Goal: Find specific page/section: Find specific page/section

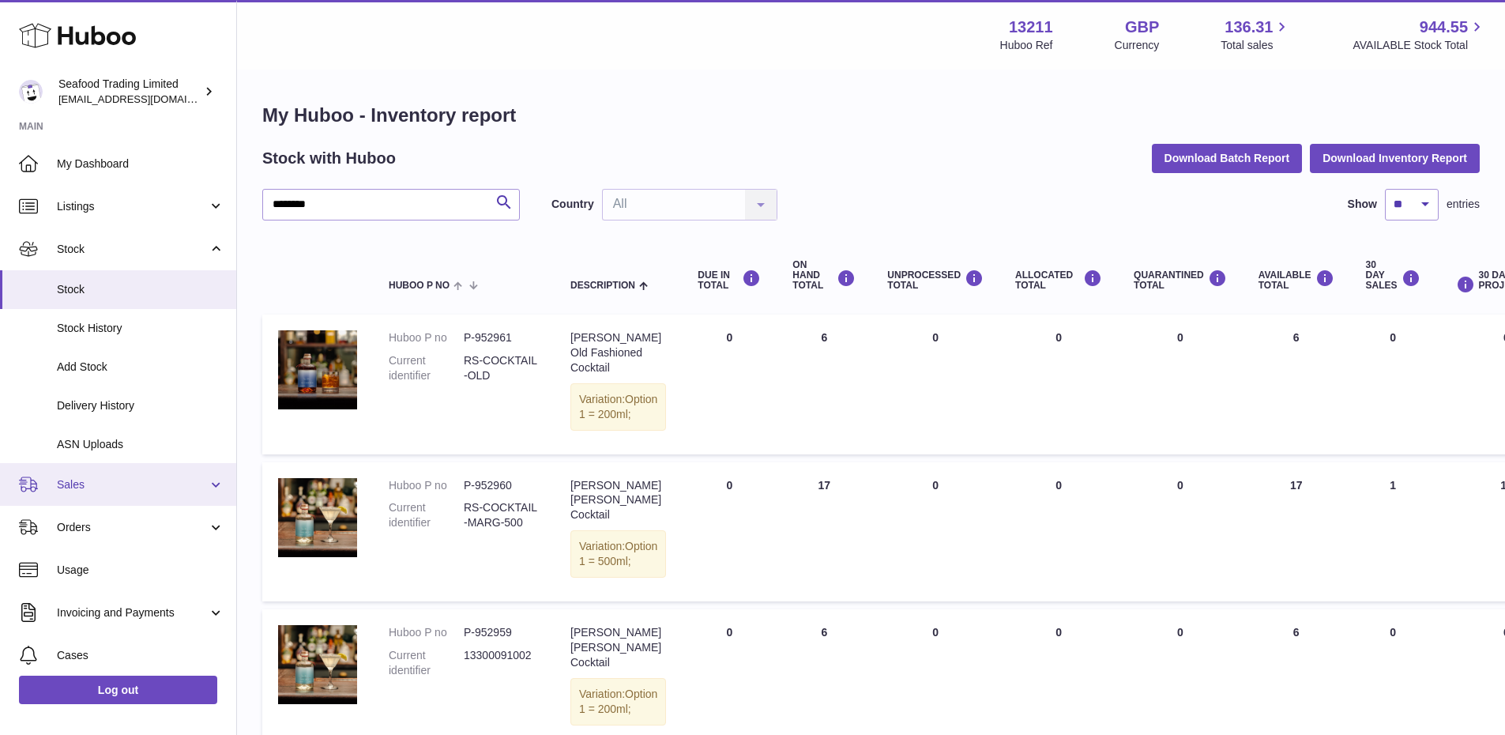
click at [82, 484] on span "Sales" at bounding box center [132, 484] width 151 height 15
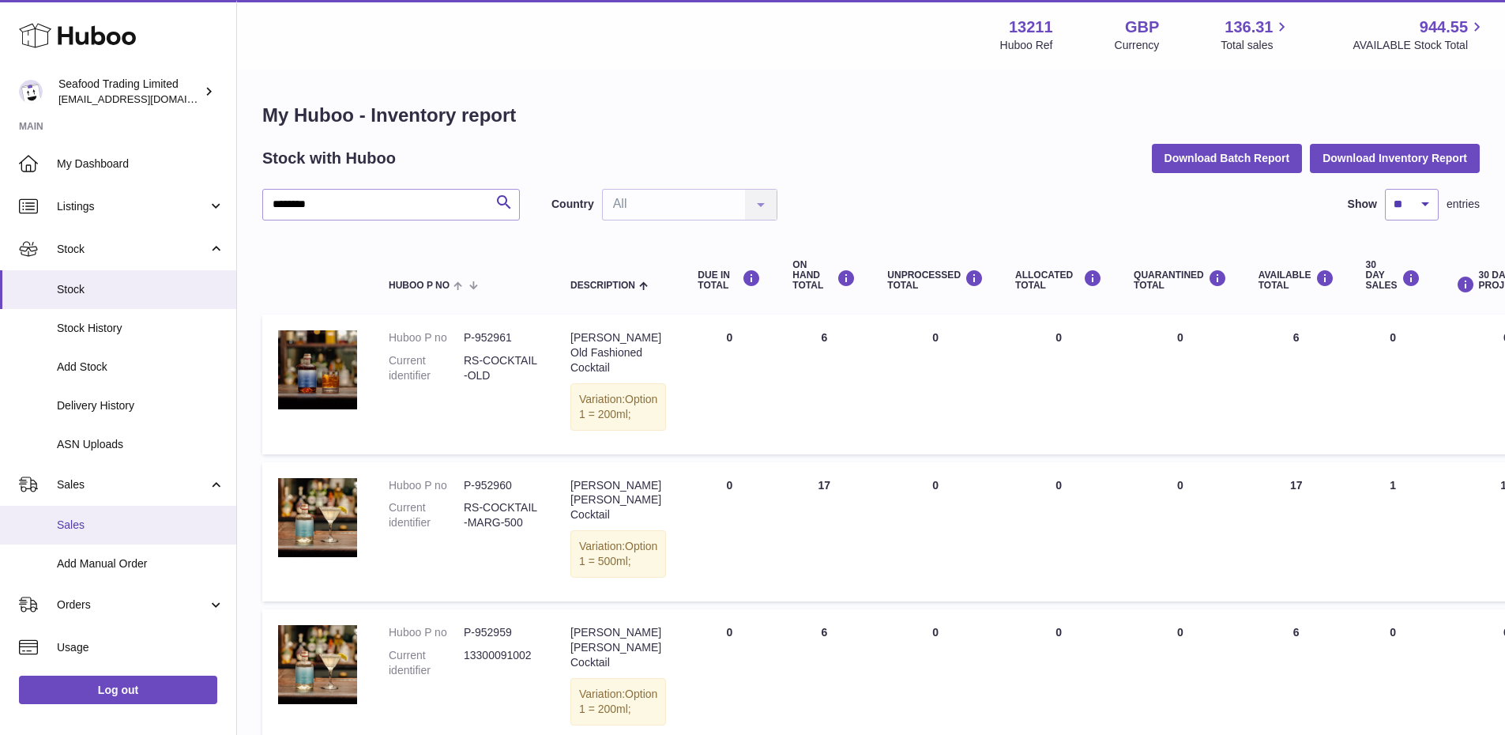
click at [75, 518] on span "Sales" at bounding box center [141, 525] width 168 height 15
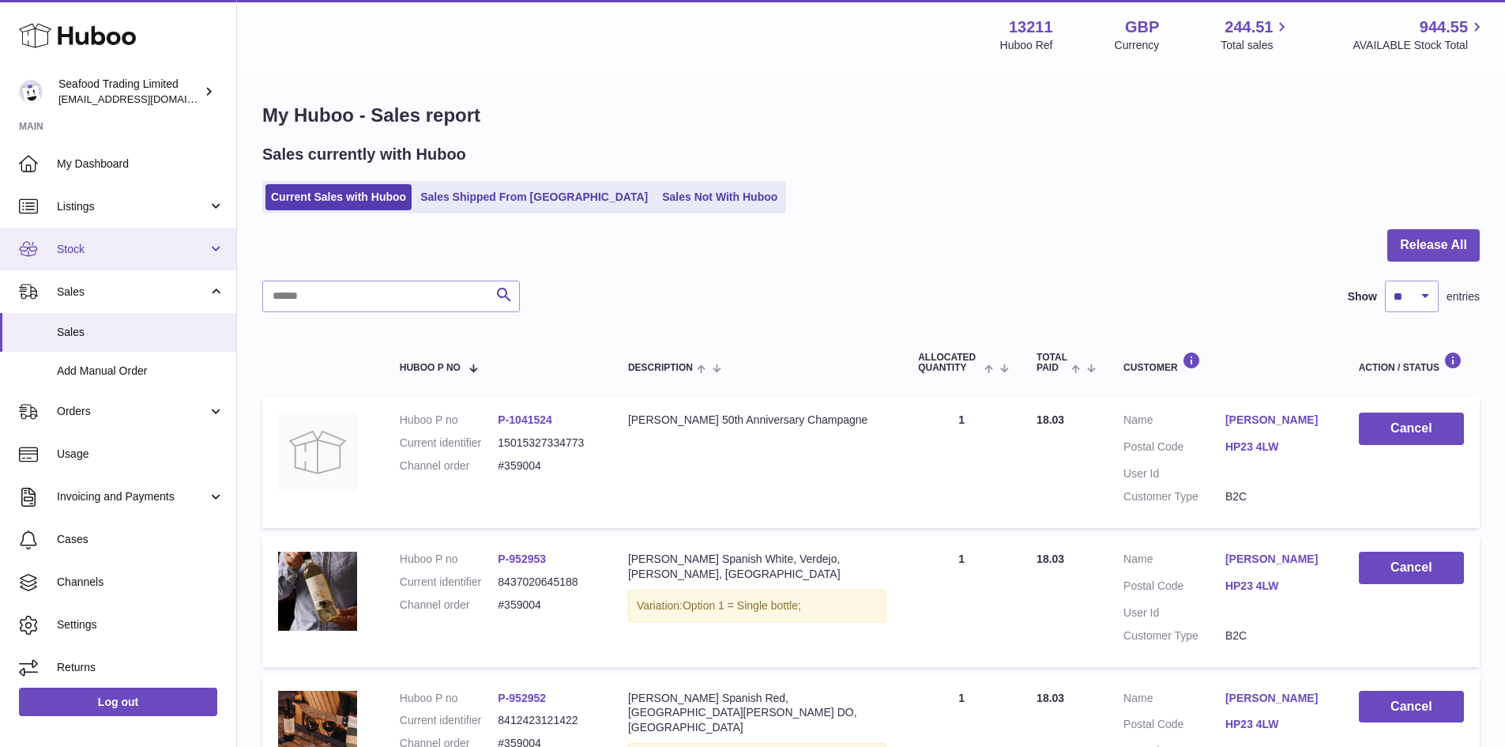
click at [108, 265] on link "Stock" at bounding box center [118, 249] width 236 height 43
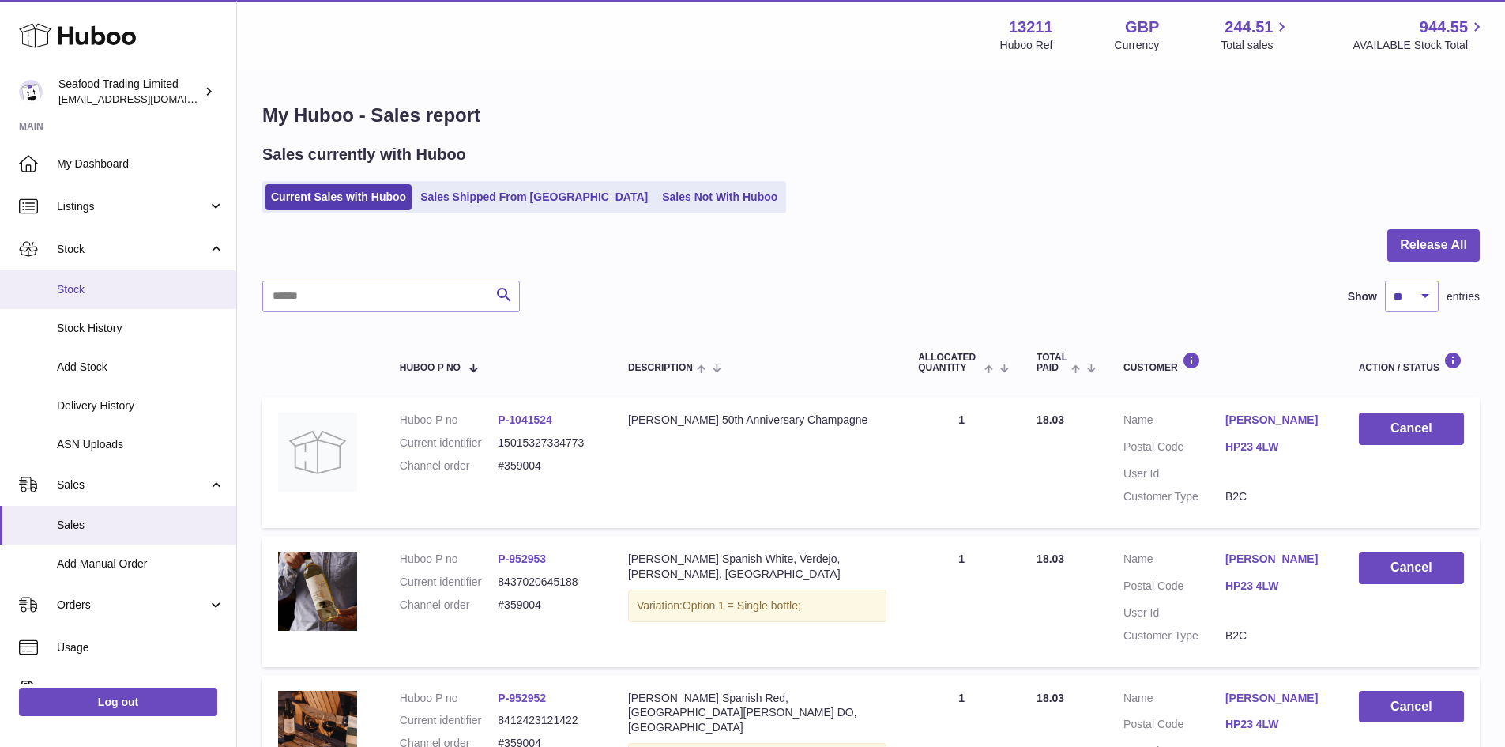
click at [104, 292] on span "Stock" at bounding box center [141, 289] width 168 height 15
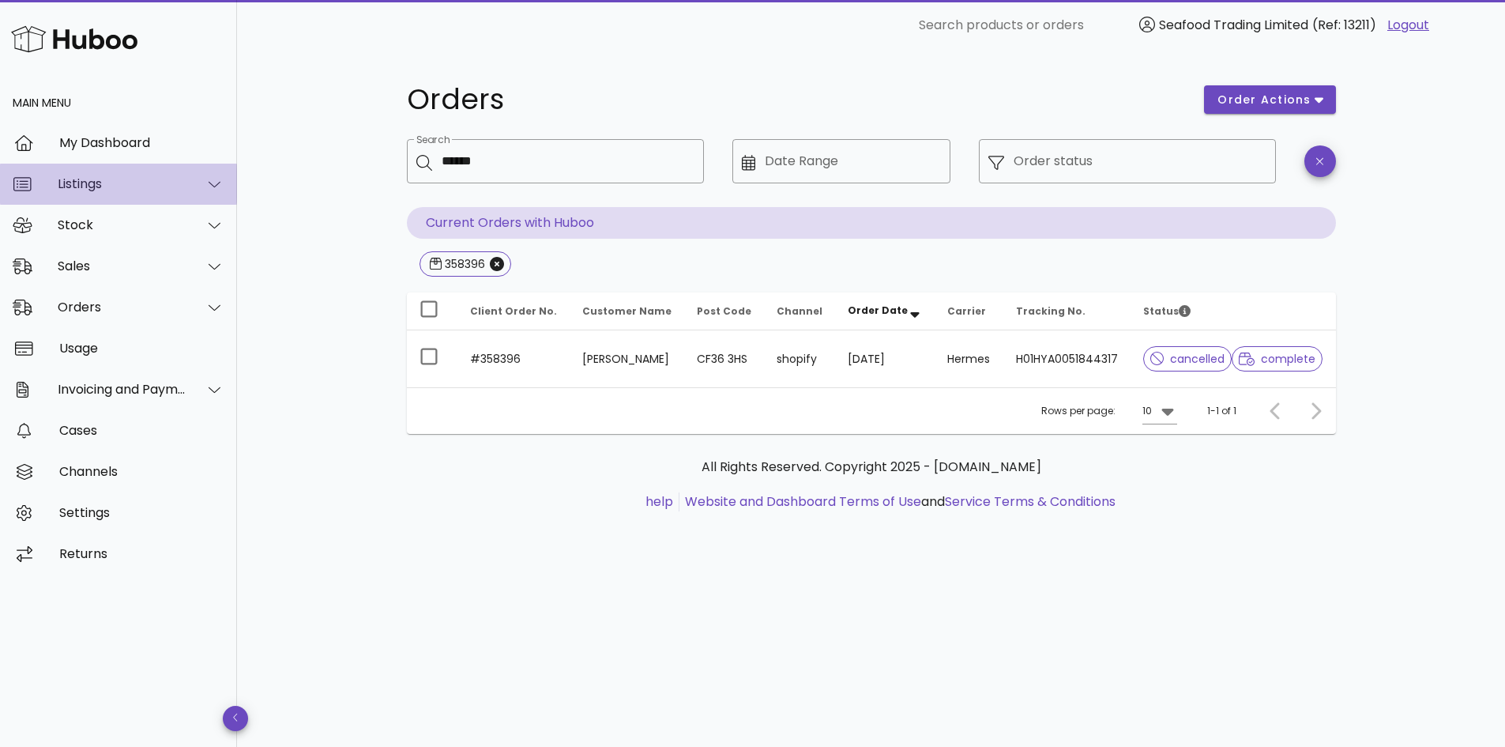
click at [97, 183] on div "Listings" at bounding box center [122, 183] width 129 height 15
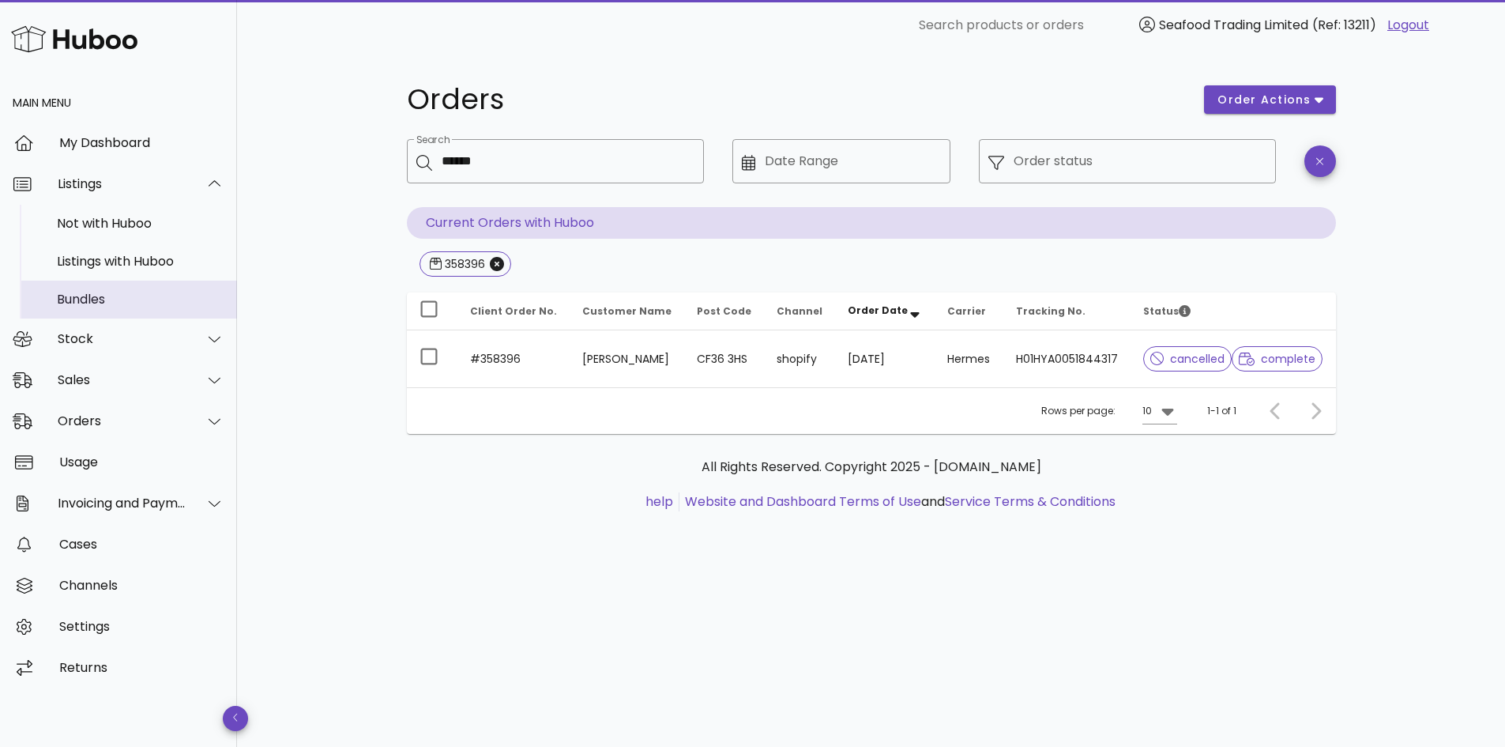
click at [112, 292] on div "Bundles" at bounding box center [141, 299] width 168 height 15
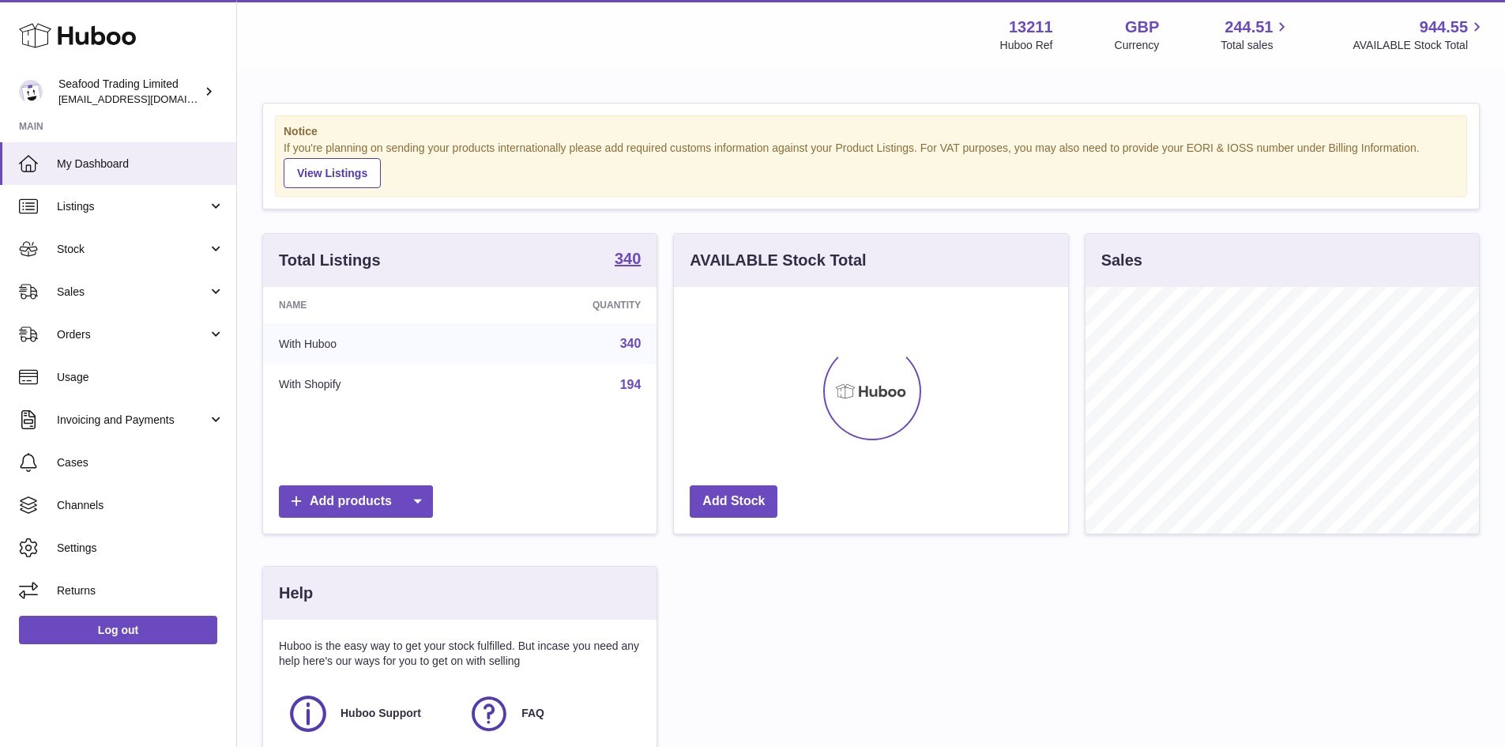
scroll to position [247, 394]
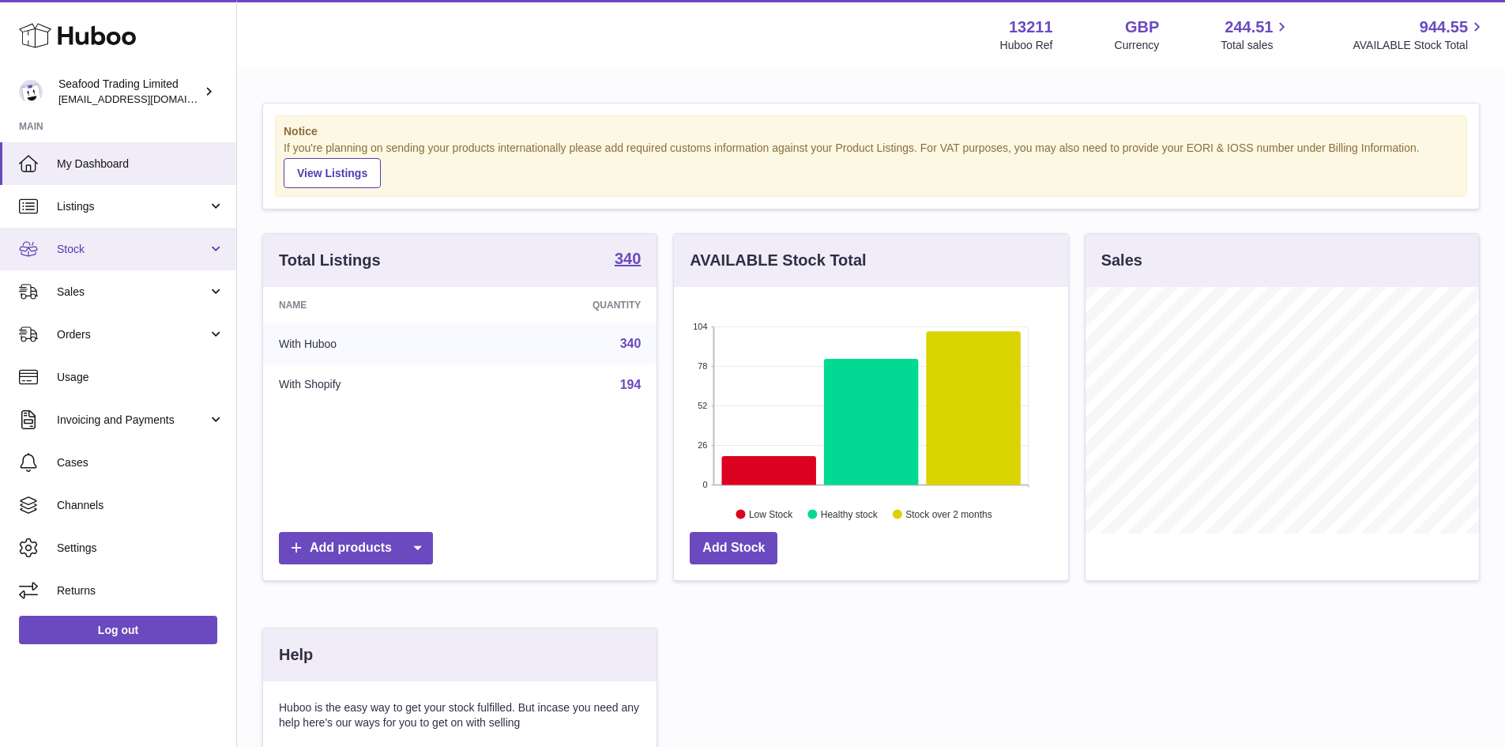
click at [110, 253] on span "Stock" at bounding box center [132, 249] width 151 height 15
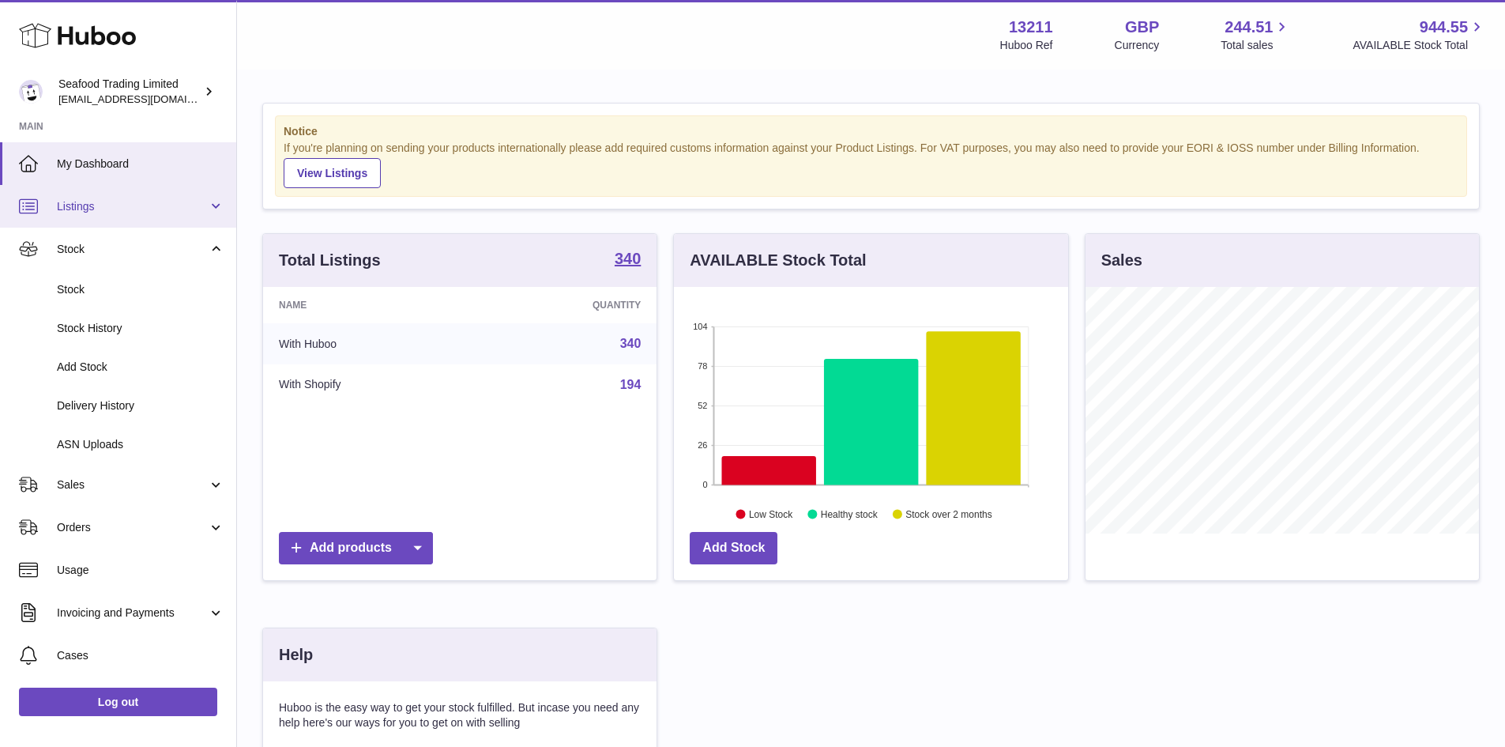
click at [97, 211] on span "Listings" at bounding box center [132, 206] width 151 height 15
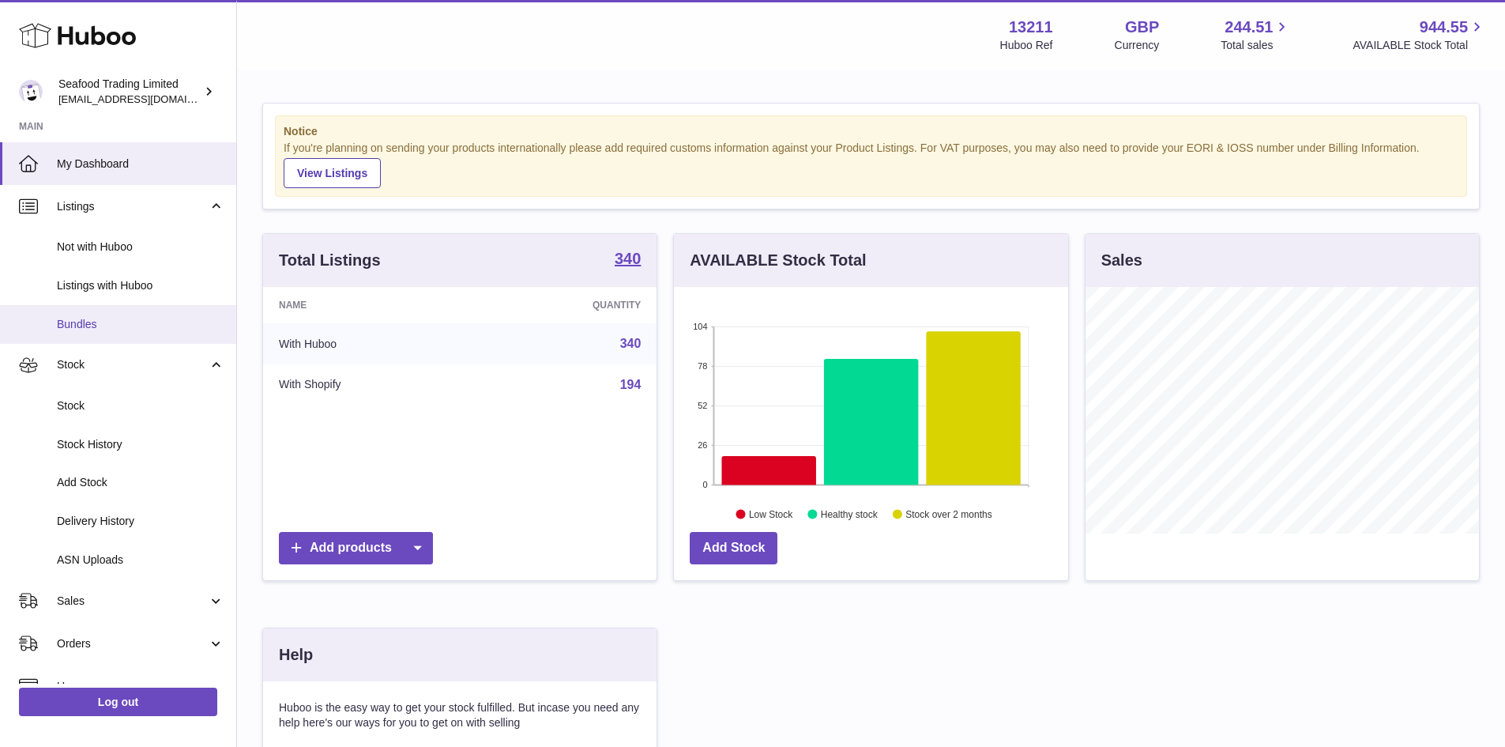
click at [94, 318] on span "Bundles" at bounding box center [141, 324] width 168 height 15
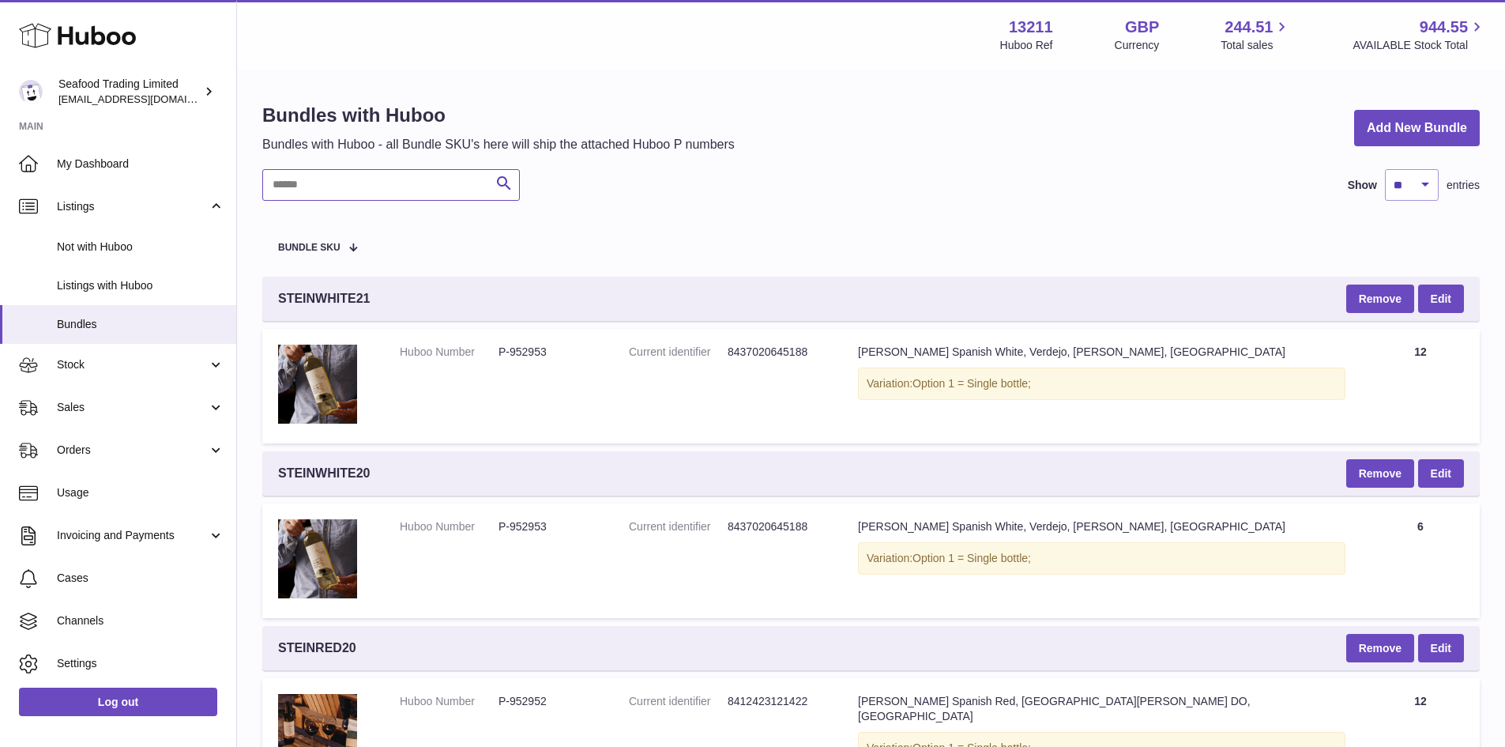
click at [423, 179] on input "text" at bounding box center [391, 185] width 258 height 32
paste input "**********"
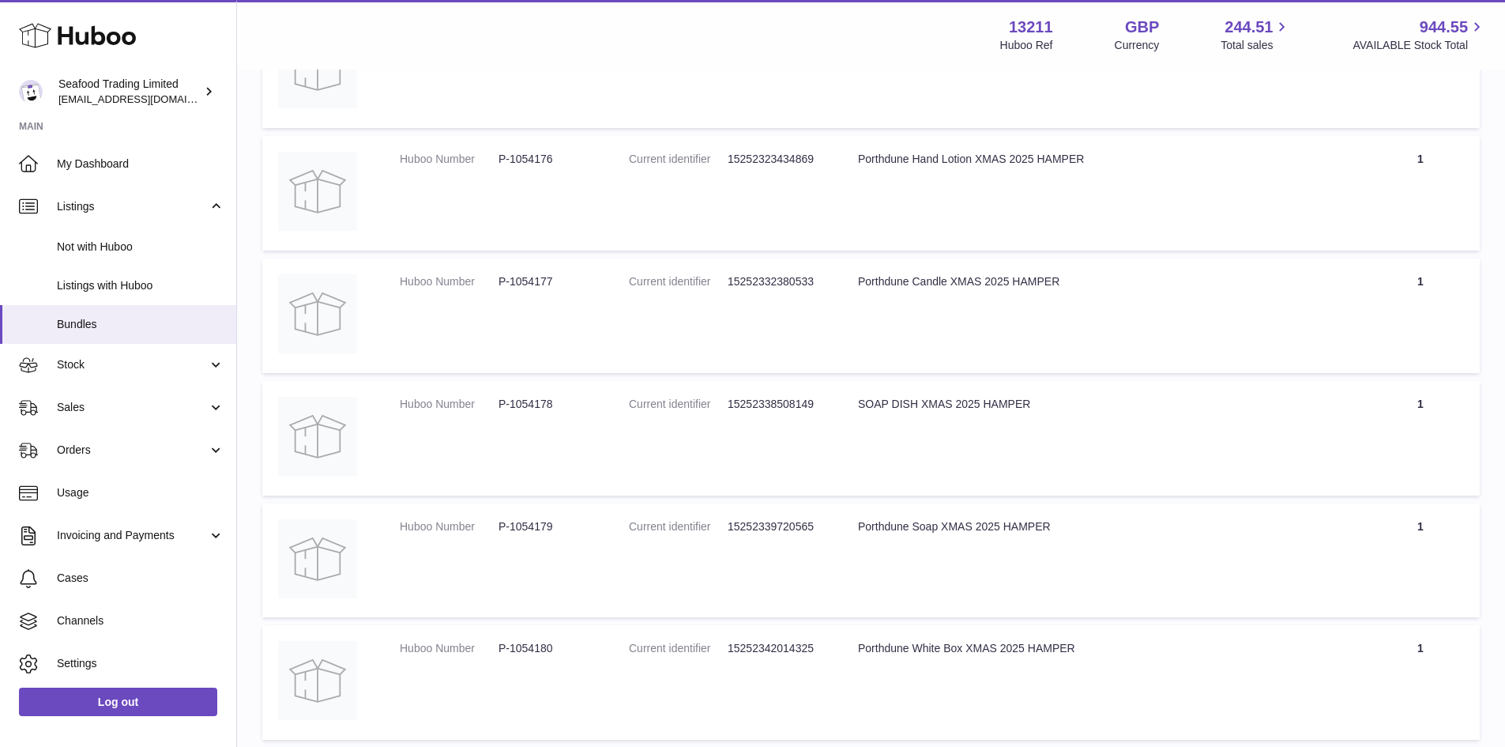
scroll to position [316, 0]
type input "**********"
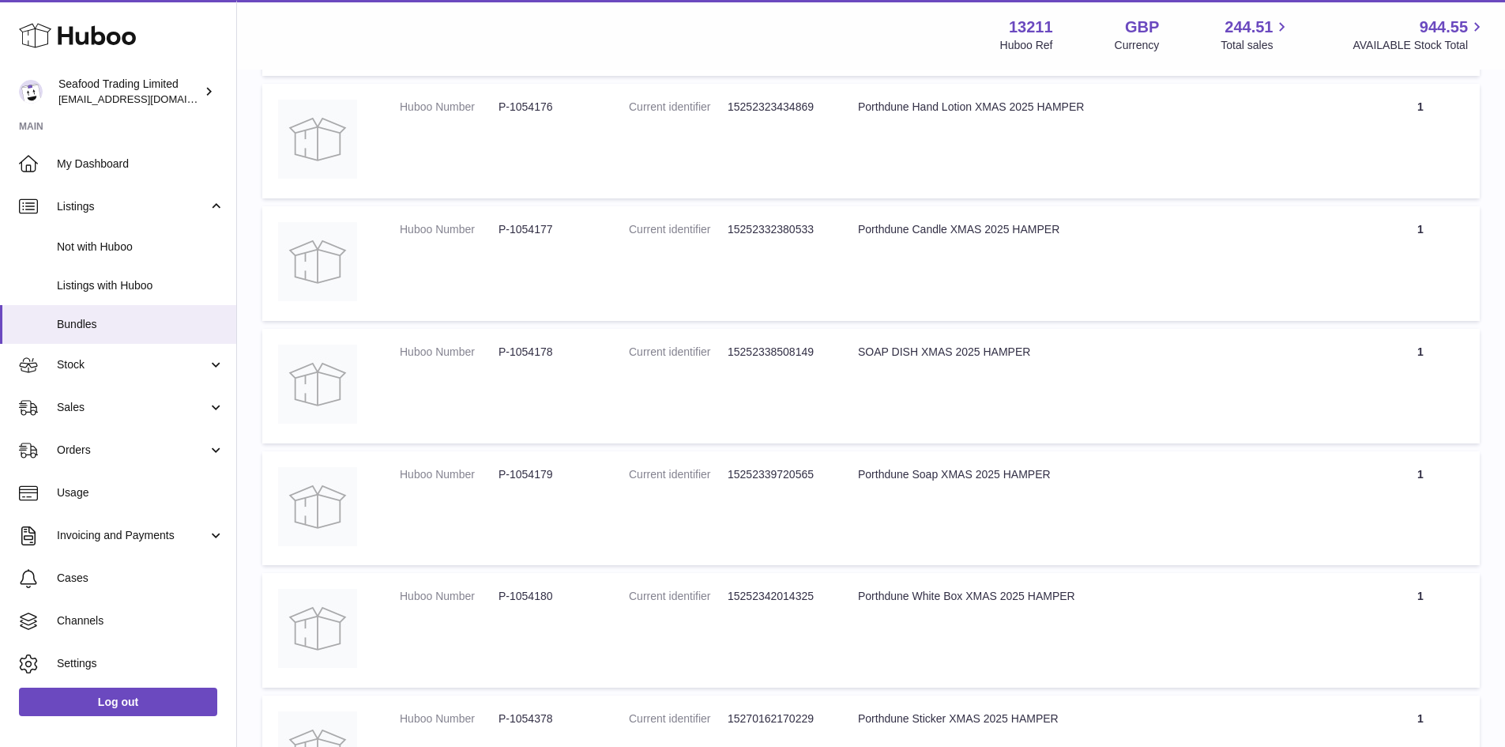
scroll to position [395, 0]
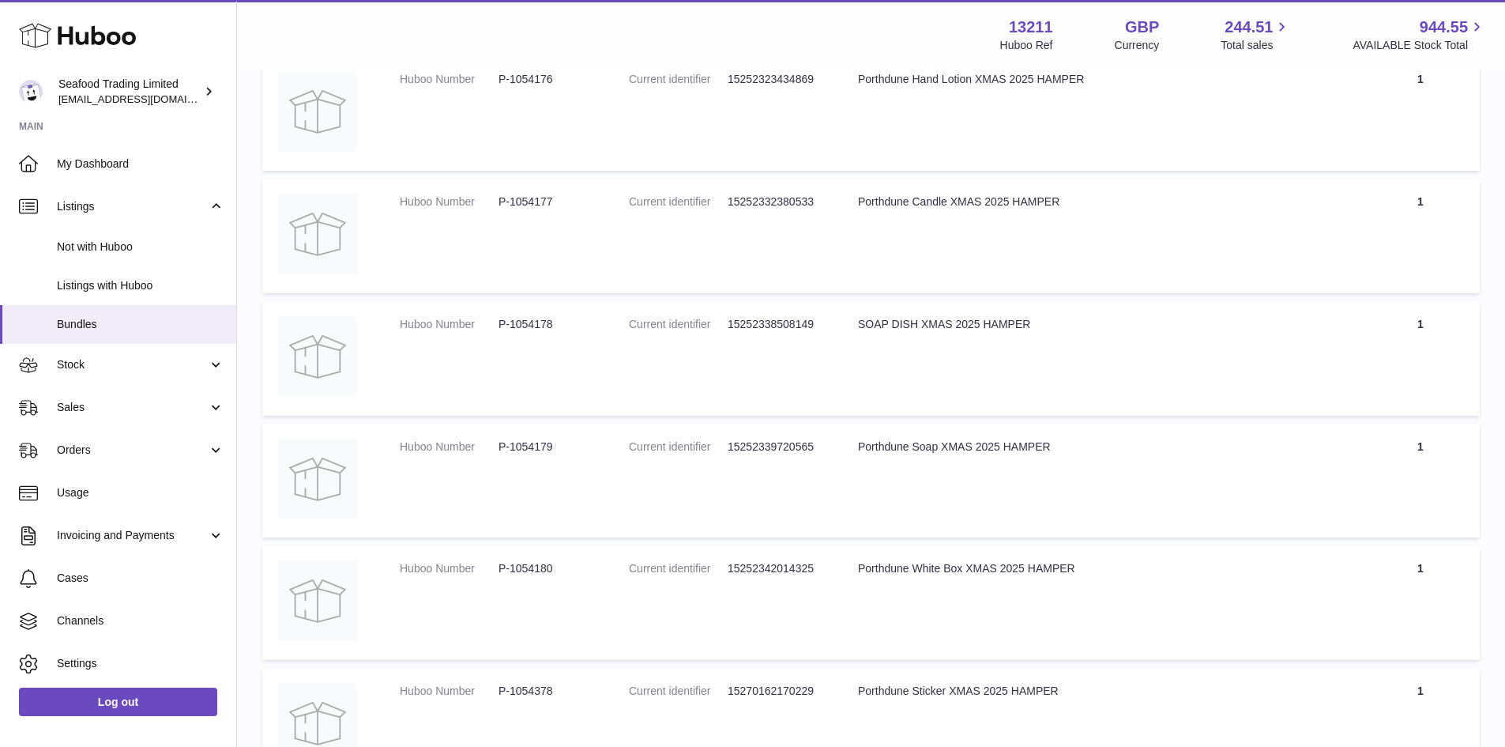
click at [528, 326] on dd "P-1054178" at bounding box center [548, 324] width 99 height 15
copy dd "1054178"
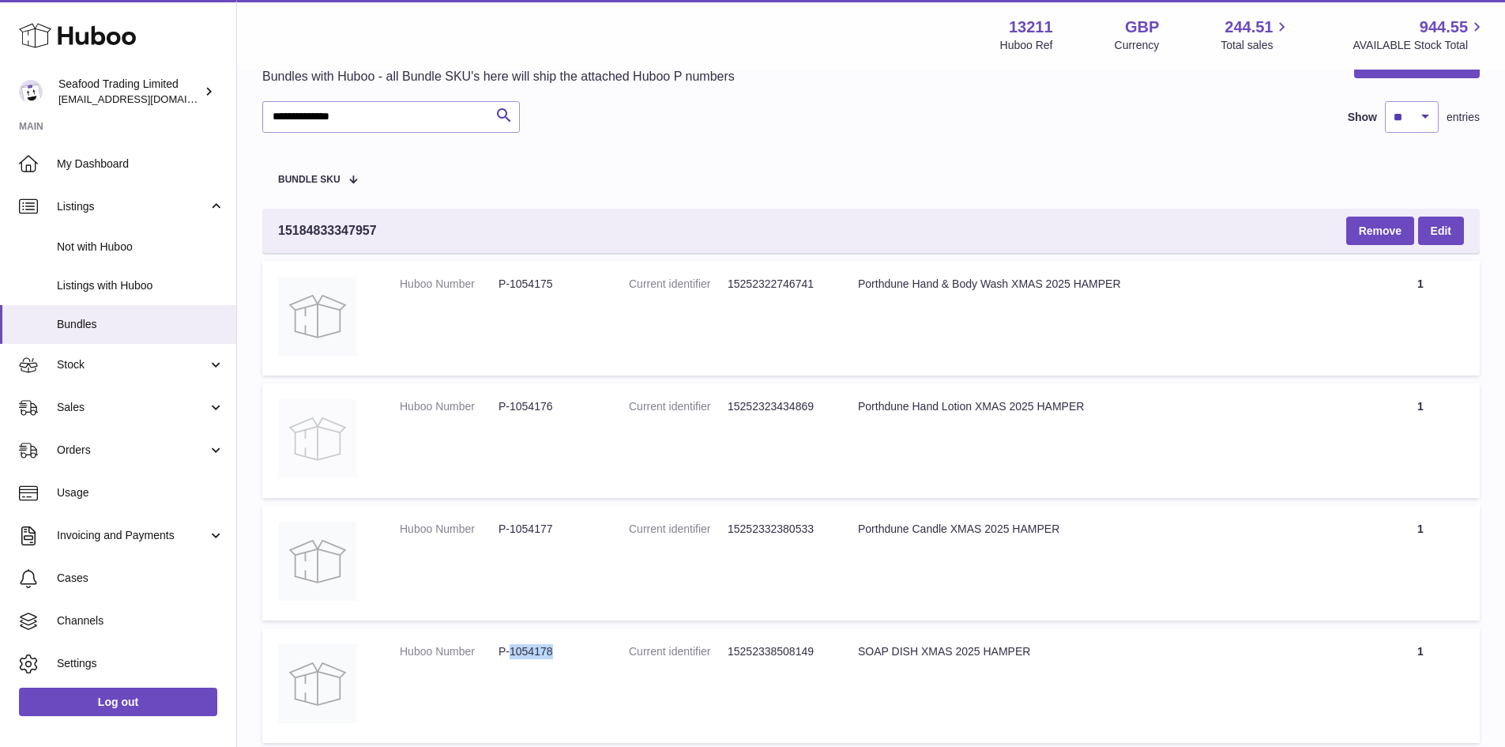
scroll to position [0, 0]
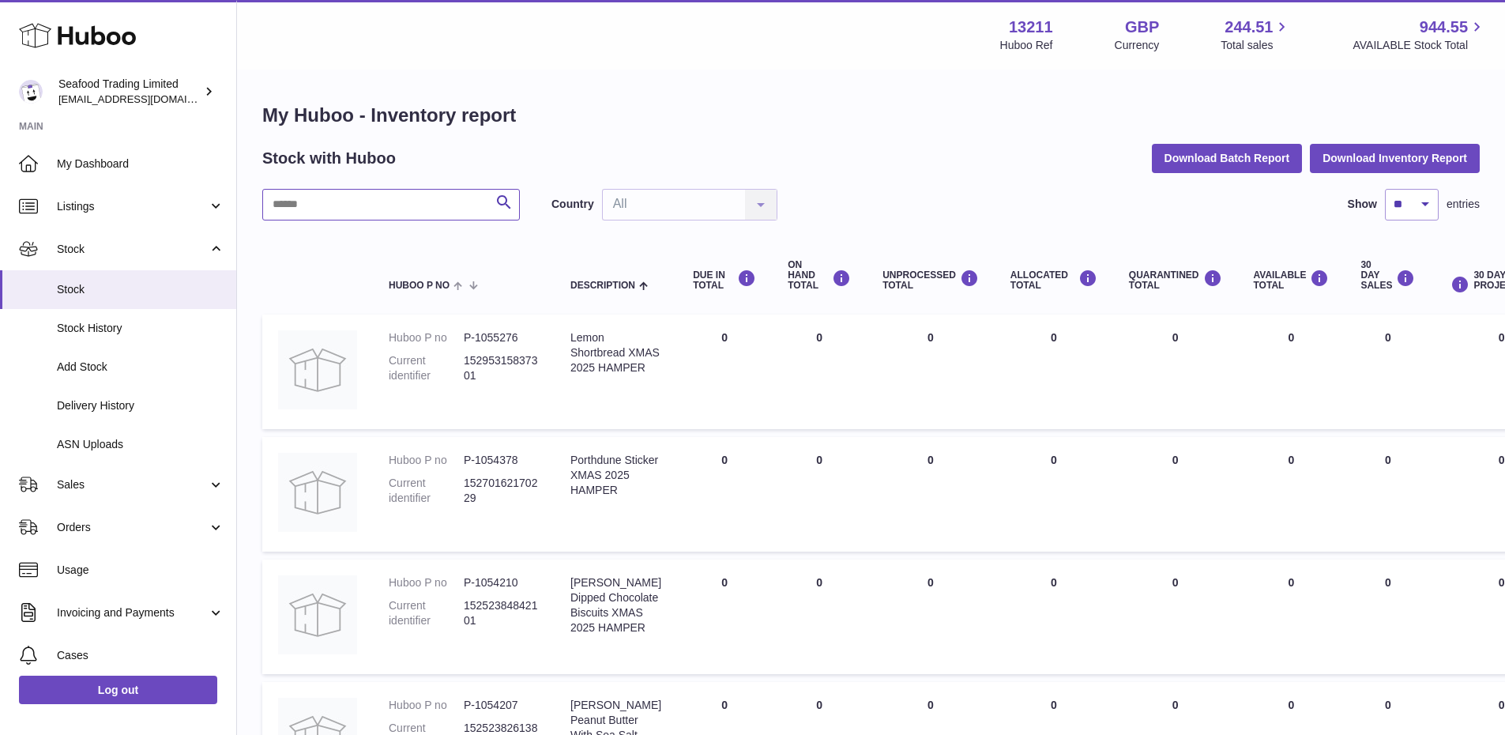
click at [331, 209] on input "text" at bounding box center [391, 205] width 258 height 32
paste input "**********"
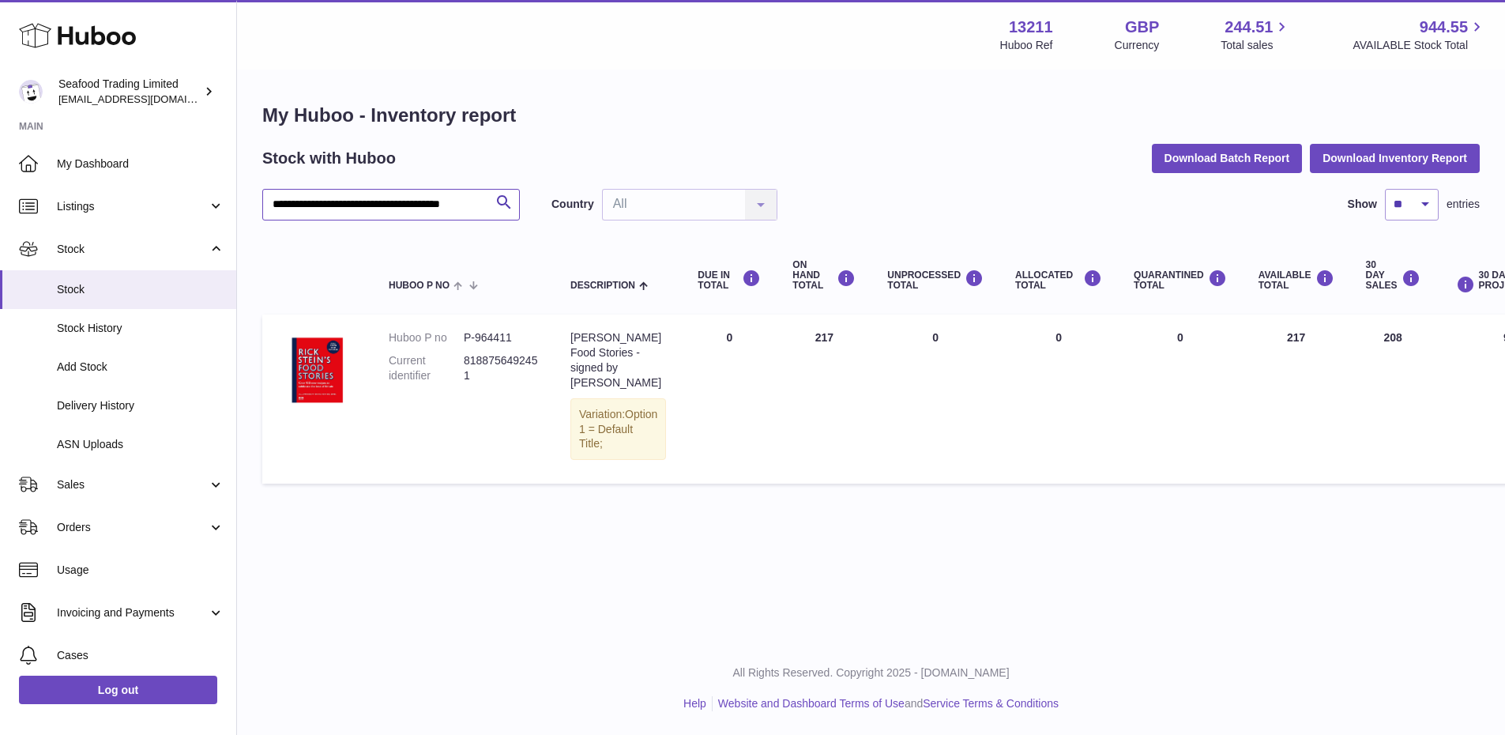
type input "**********"
